Goal: Transaction & Acquisition: Obtain resource

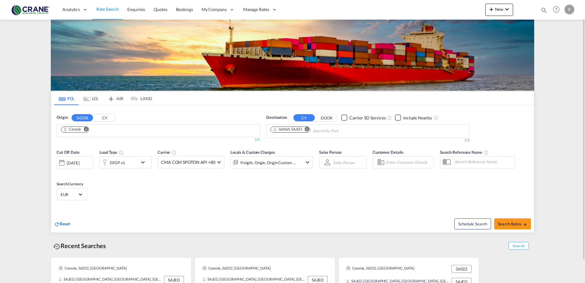
click at [62, 224] on span "Reset" at bounding box center [65, 223] width 10 height 5
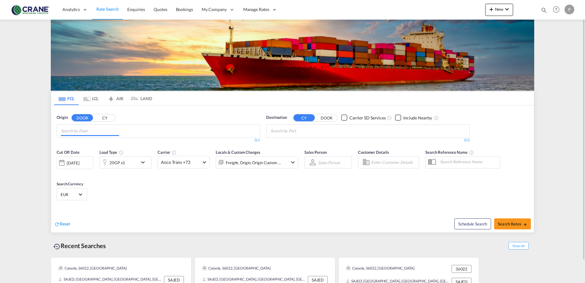
click at [93, 129] on input "Chips input." at bounding box center [90, 131] width 58 height 10
type input "occhiobello"
click at [100, 147] on div "Occhiobello IT-45030" at bounding box center [108, 145] width 116 height 18
click at [281, 131] on input "Chips input." at bounding box center [300, 131] width 58 height 10
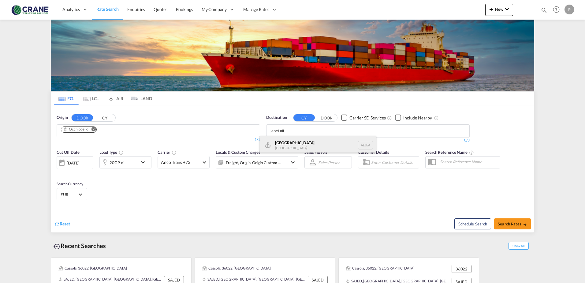
type input "jebel ali"
click at [291, 141] on div "[GEOGRAPHIC_DATA] [GEOGRAPHIC_DATA]" at bounding box center [318, 145] width 116 height 18
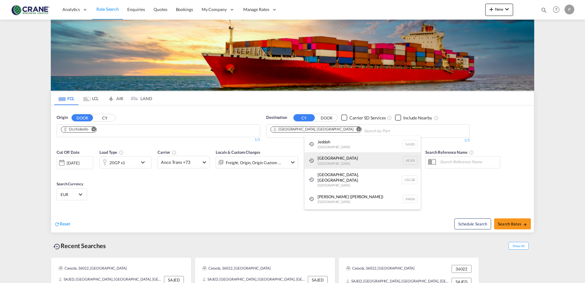
click at [332, 158] on div "[GEOGRAPHIC_DATA] [GEOGRAPHIC_DATA]" at bounding box center [363, 160] width 116 height 17
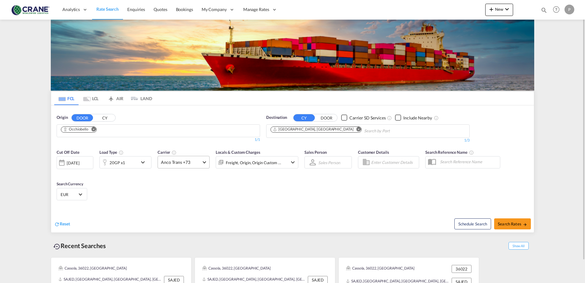
click at [201, 164] on span "Anco Trans +73" at bounding box center [181, 162] width 40 height 6
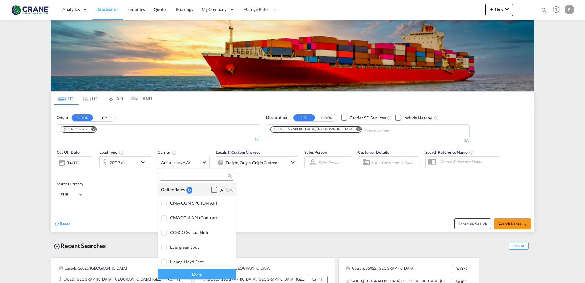
click at [211, 189] on div "Checkbox No Ink" at bounding box center [214, 190] width 6 height 6
click at [138, 200] on md-backdrop at bounding box center [292, 141] width 585 height 283
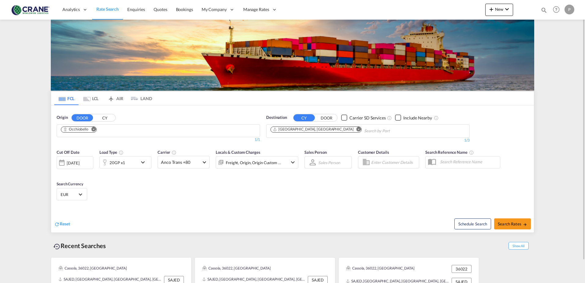
click at [134, 163] on div "20GP x1" at bounding box center [119, 162] width 38 height 12
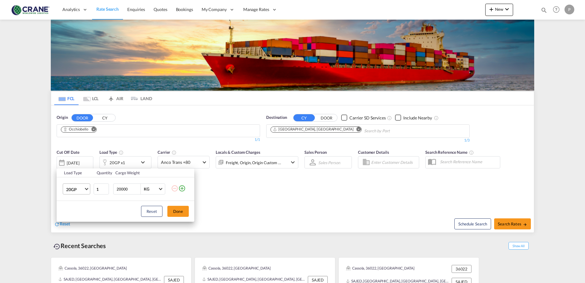
click at [81, 192] on span "20GP" at bounding box center [75, 189] width 18 height 6
click at [77, 243] on md-option "40OT" at bounding box center [82, 245] width 42 height 15
click at [176, 210] on button "Done" at bounding box center [177, 211] width 21 height 11
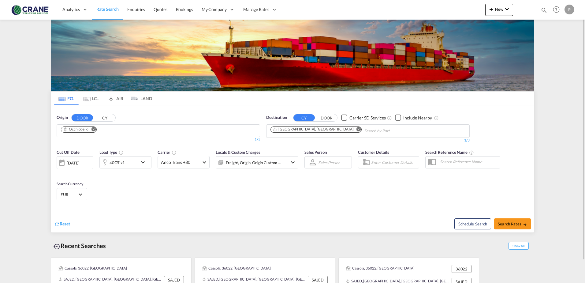
click at [69, 198] on md-select-value "EUR" at bounding box center [72, 194] width 24 height 9
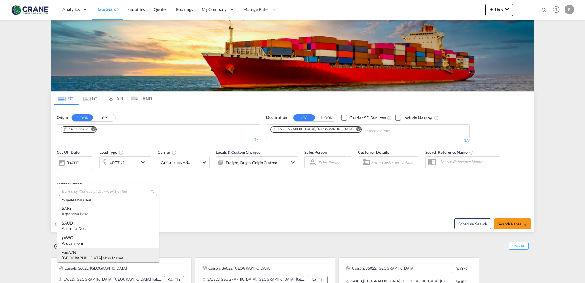
scroll to position [0, 0]
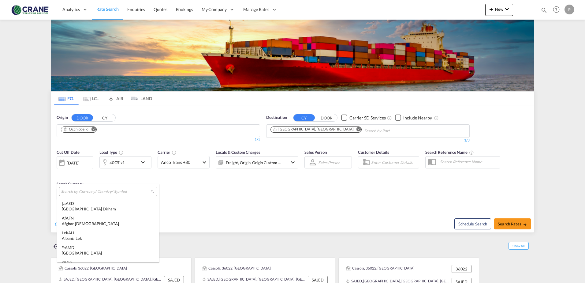
click at [250, 216] on md-backdrop at bounding box center [292, 141] width 585 height 283
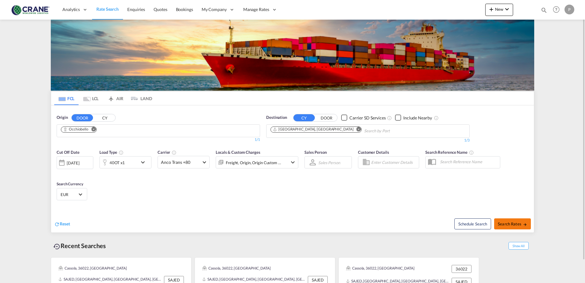
click at [501, 223] on span "Search Rates" at bounding box center [512, 223] width 29 height 5
type input "Occhiobello to AEJEA / [DATE]"
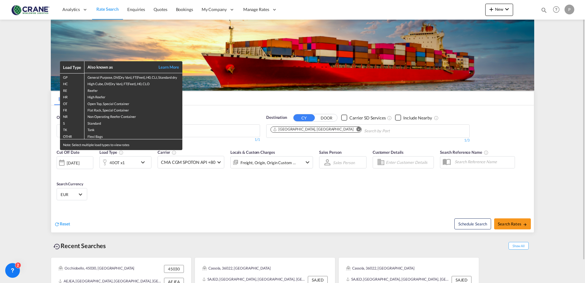
drag, startPoint x: 493, startPoint y: 5, endPoint x: 415, endPoint y: 138, distance: 154.6
click at [415, 138] on div "Load Type Also known as Learn More GP General Purpose, DV(Dry Van), FT(Feet), H…" at bounding box center [292, 141] width 585 height 283
